Goal: Task Accomplishment & Management: Manage account settings

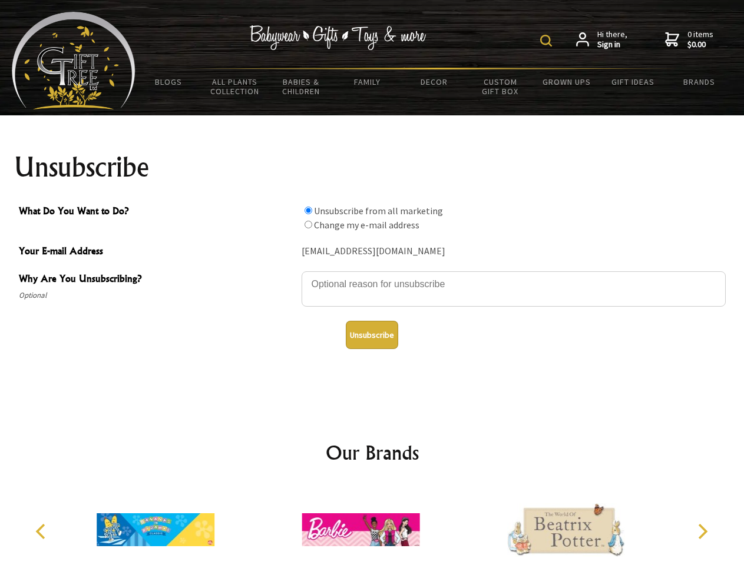
click at [548, 41] on img at bounding box center [546, 41] width 12 height 12
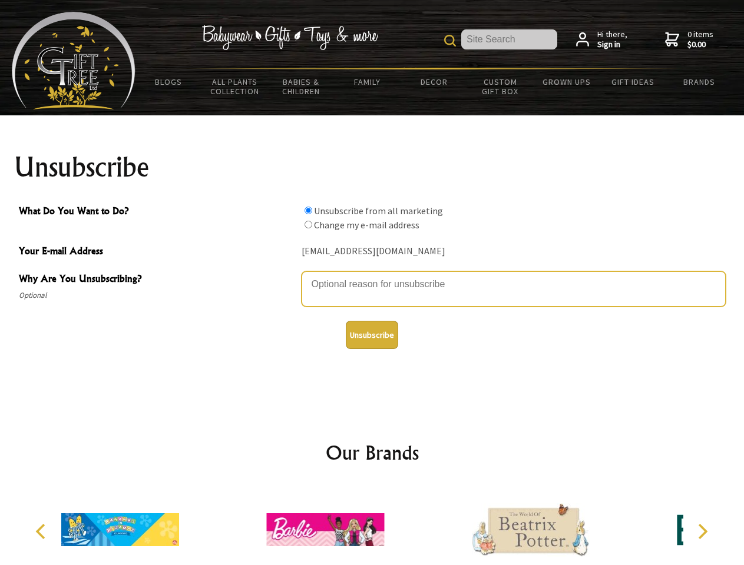
click at [372, 276] on textarea "Why Are You Unsubscribing?" at bounding box center [513, 288] width 424 height 35
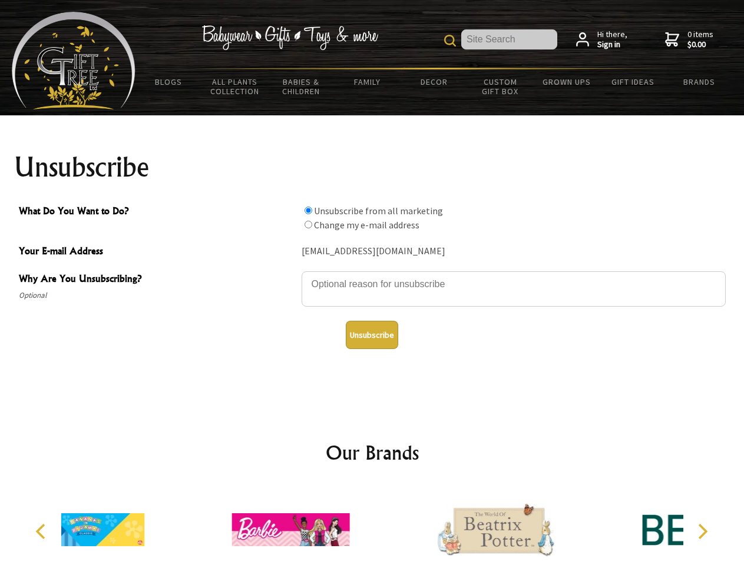
click at [308, 210] on input "What Do You Want to Do?" at bounding box center [308, 211] width 8 height 8
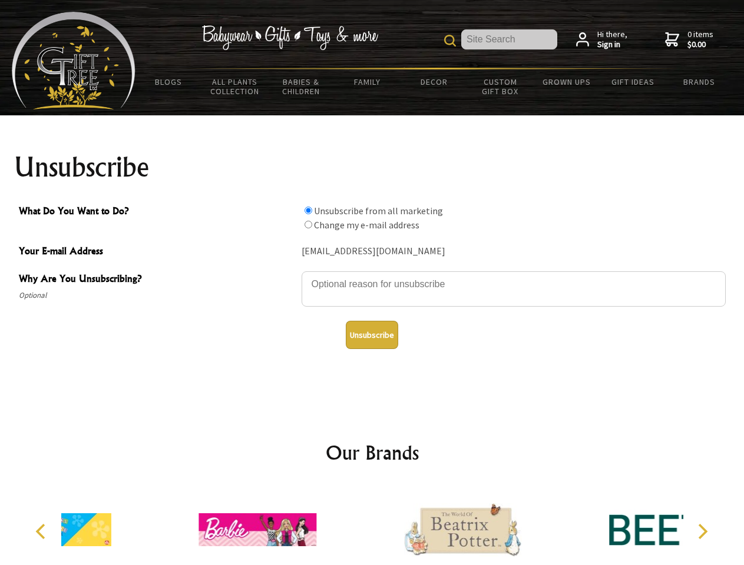
click at [308, 224] on input "What Do You Want to Do?" at bounding box center [308, 225] width 8 height 8
radio input "true"
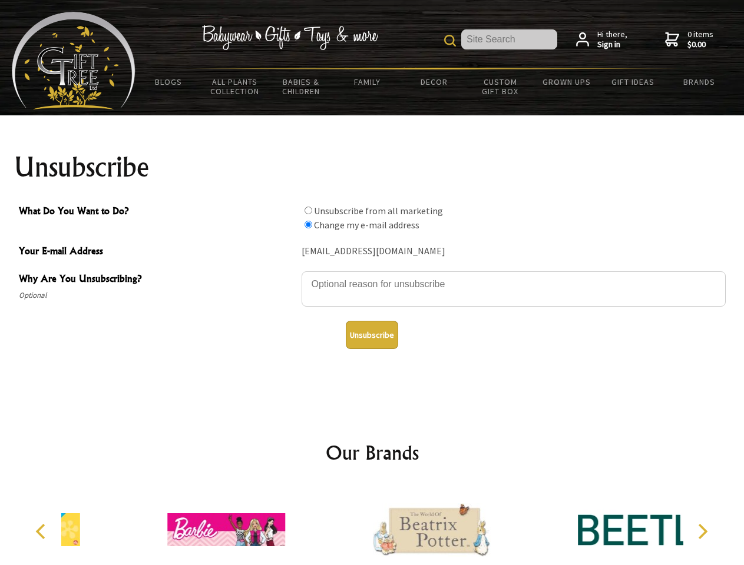
click at [372, 335] on button "Unsubscribe" at bounding box center [372, 335] width 52 height 28
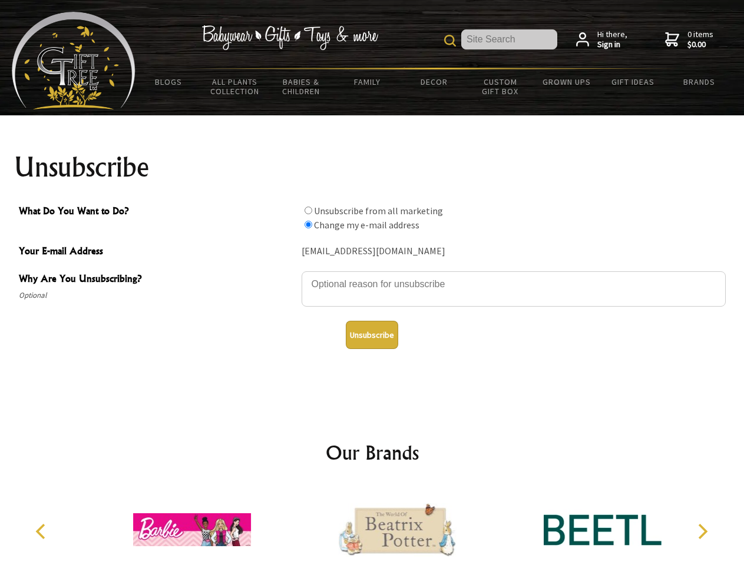
click at [42, 532] on icon "Previous" at bounding box center [41, 531] width 15 height 15
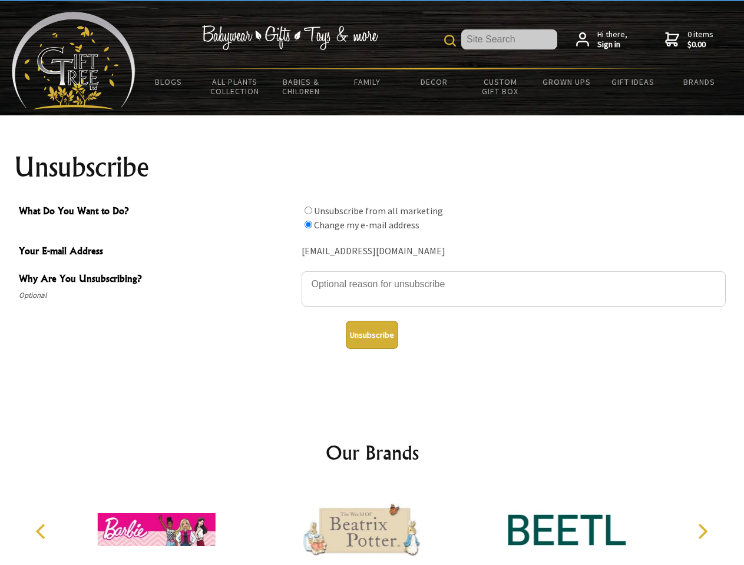
click at [702, 532] on icon "Next" at bounding box center [701, 531] width 15 height 15
